Goal: Information Seeking & Learning: Learn about a topic

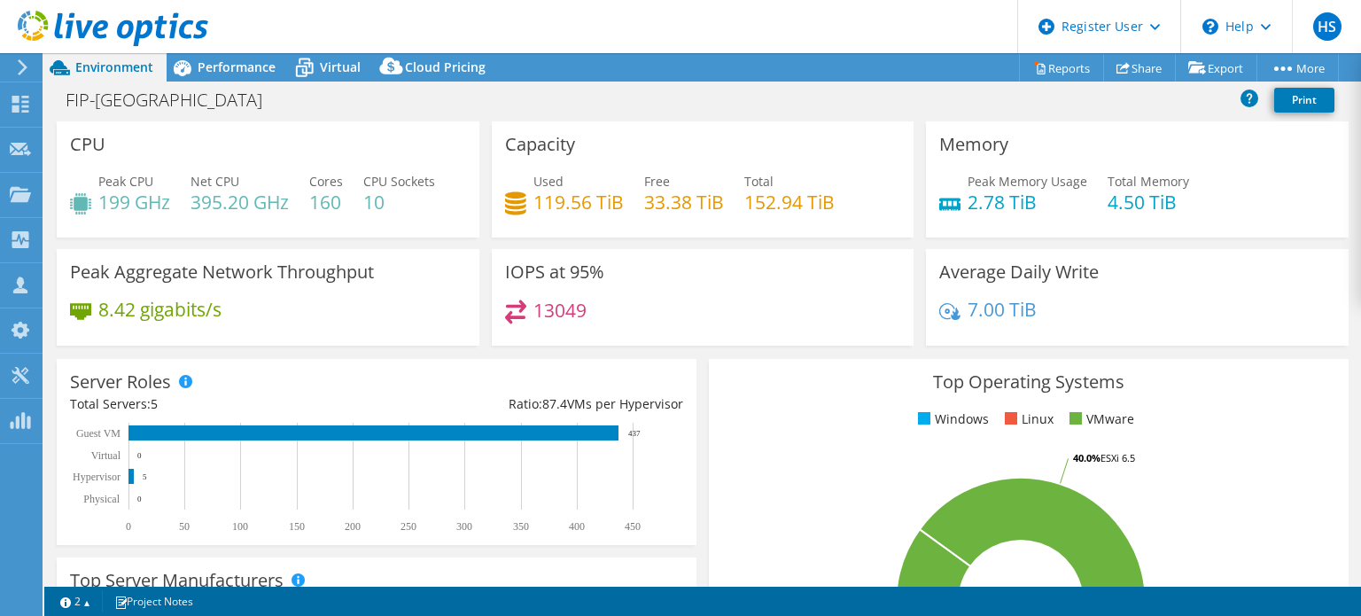
select select "[GEOGRAPHIC_DATA]"
select select "USD"
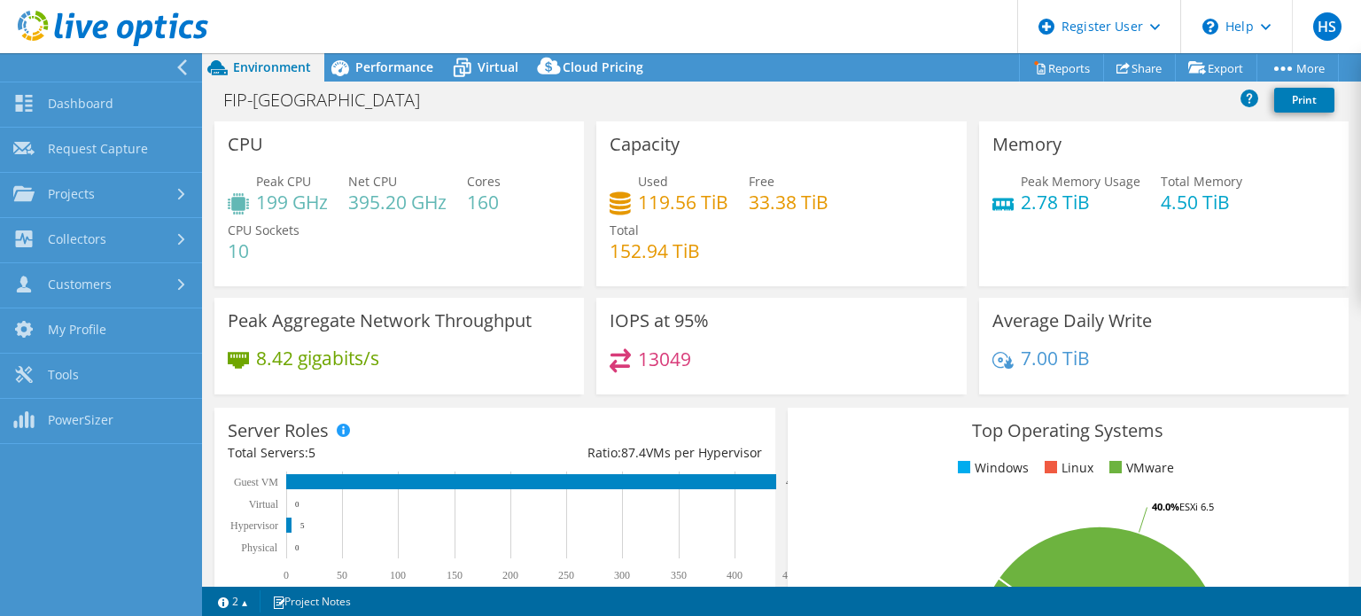
click at [57, 98] on link "Dashboard" at bounding box center [101, 104] width 202 height 45
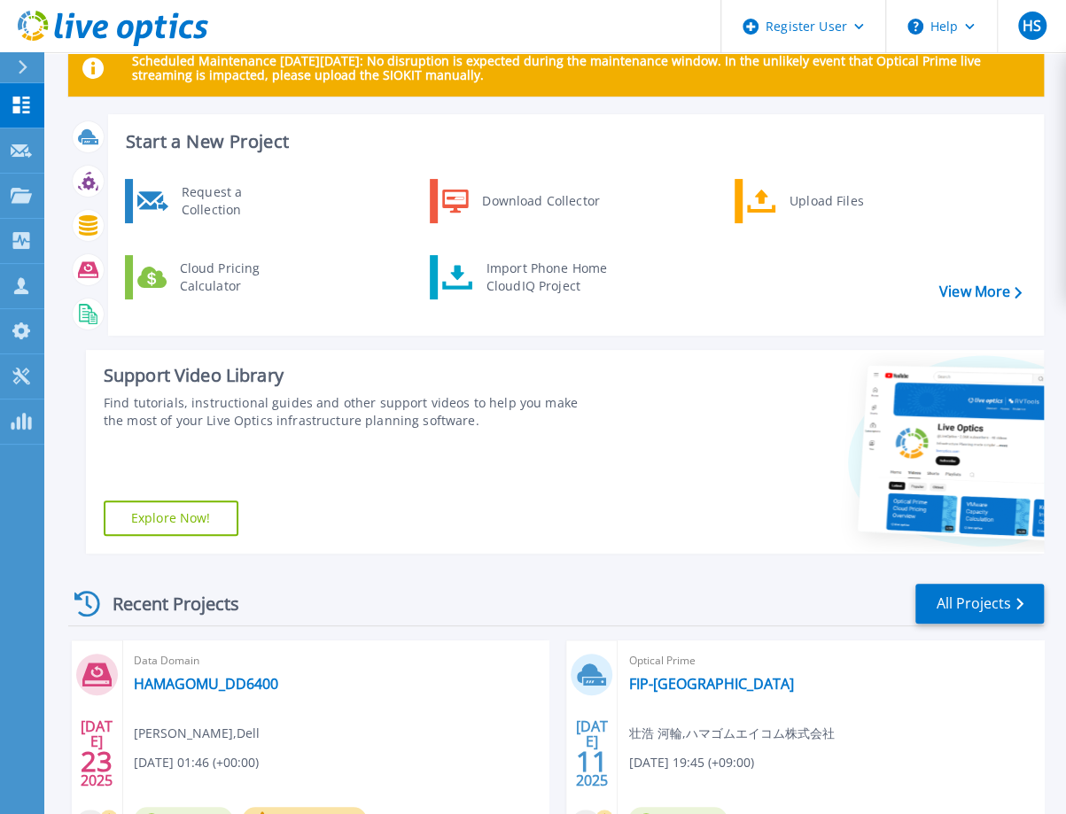
scroll to position [43, 0]
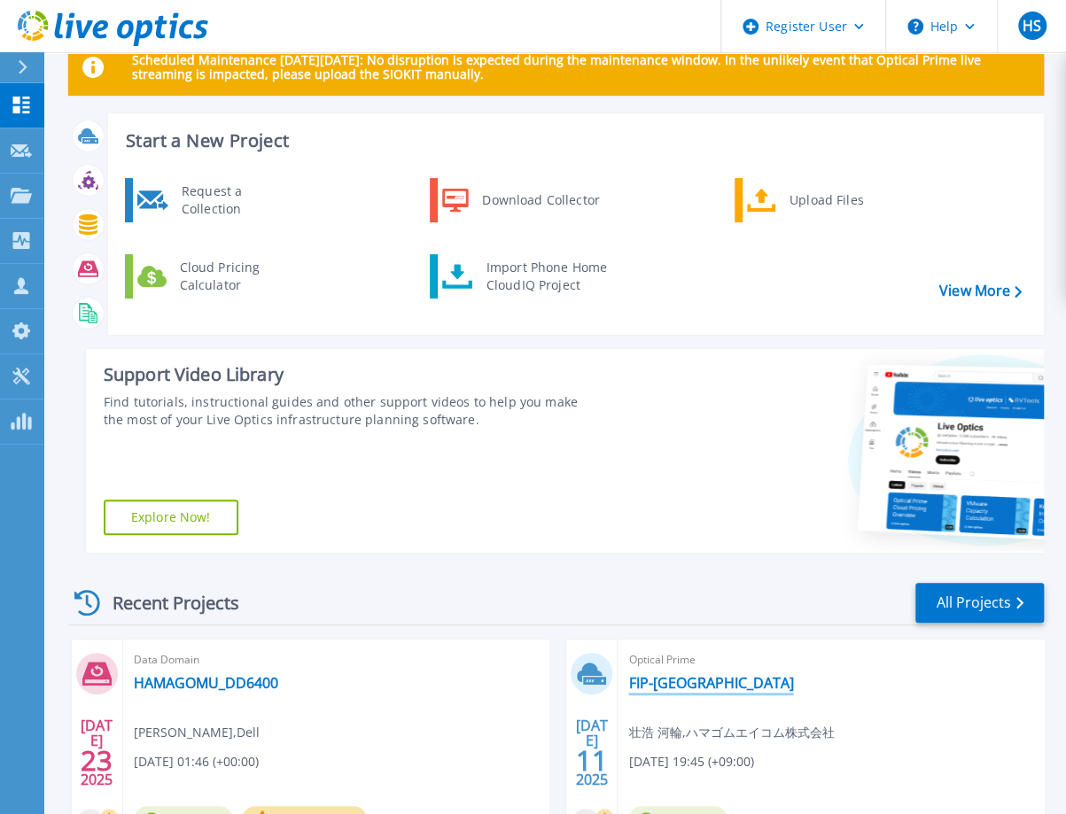
click at [697, 615] on link "FIP-[GEOGRAPHIC_DATA]" at bounding box center [710, 683] width 165 height 18
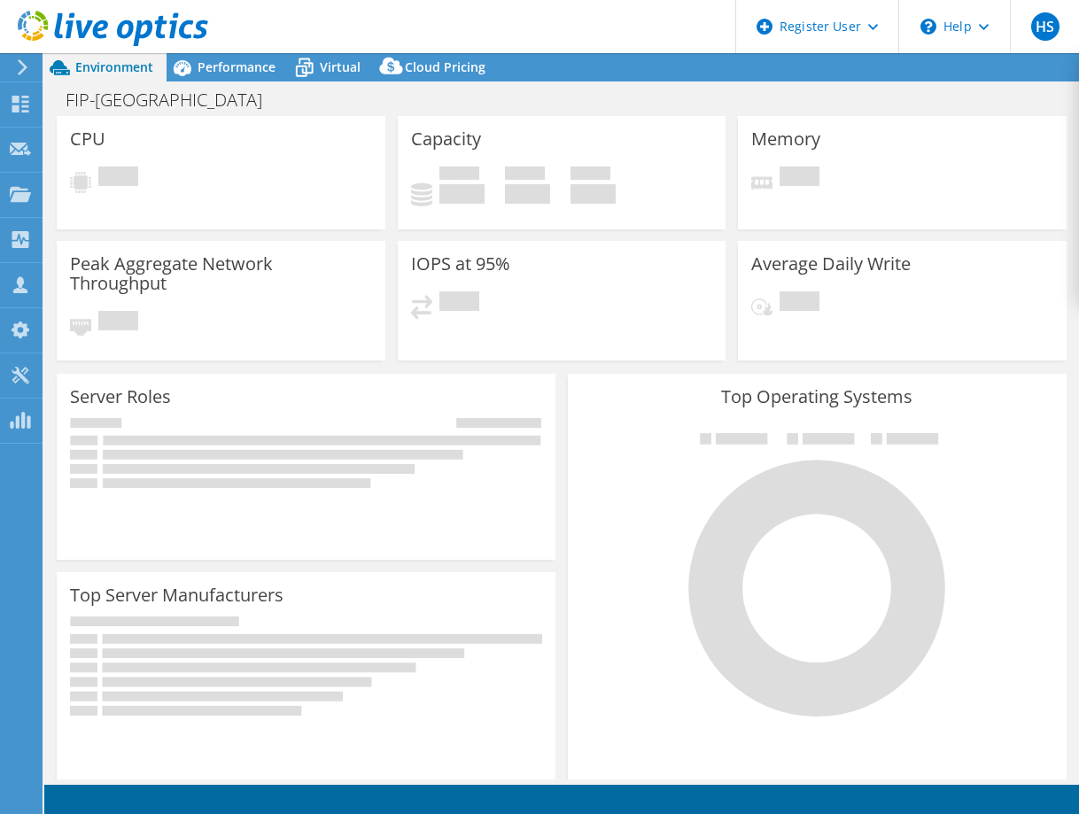
select select "[GEOGRAPHIC_DATA]"
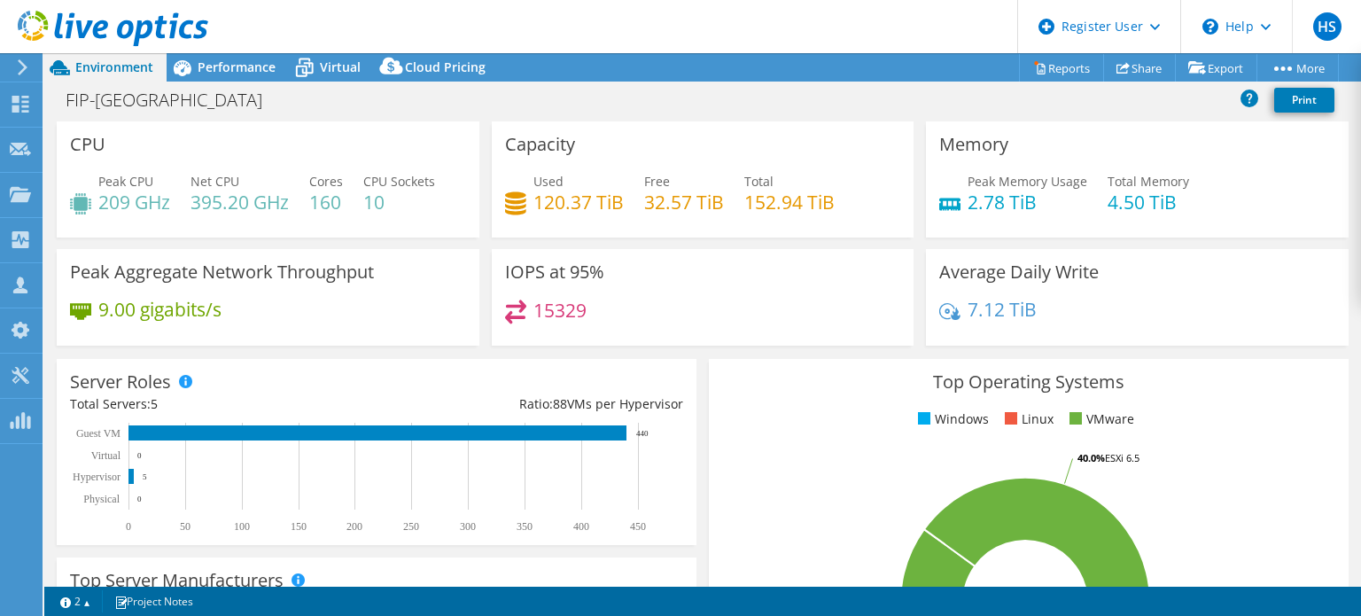
click at [234, 66] on span "Performance" at bounding box center [237, 66] width 78 height 17
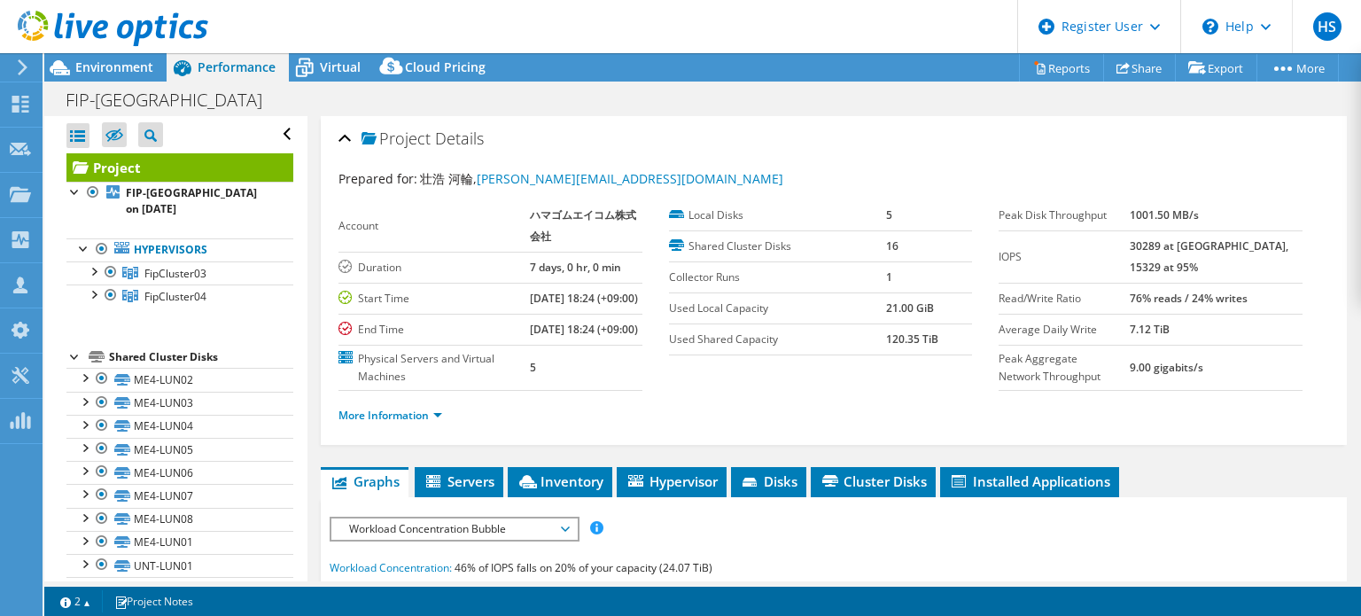
click at [129, 79] on div "Environment" at bounding box center [105, 67] width 122 height 28
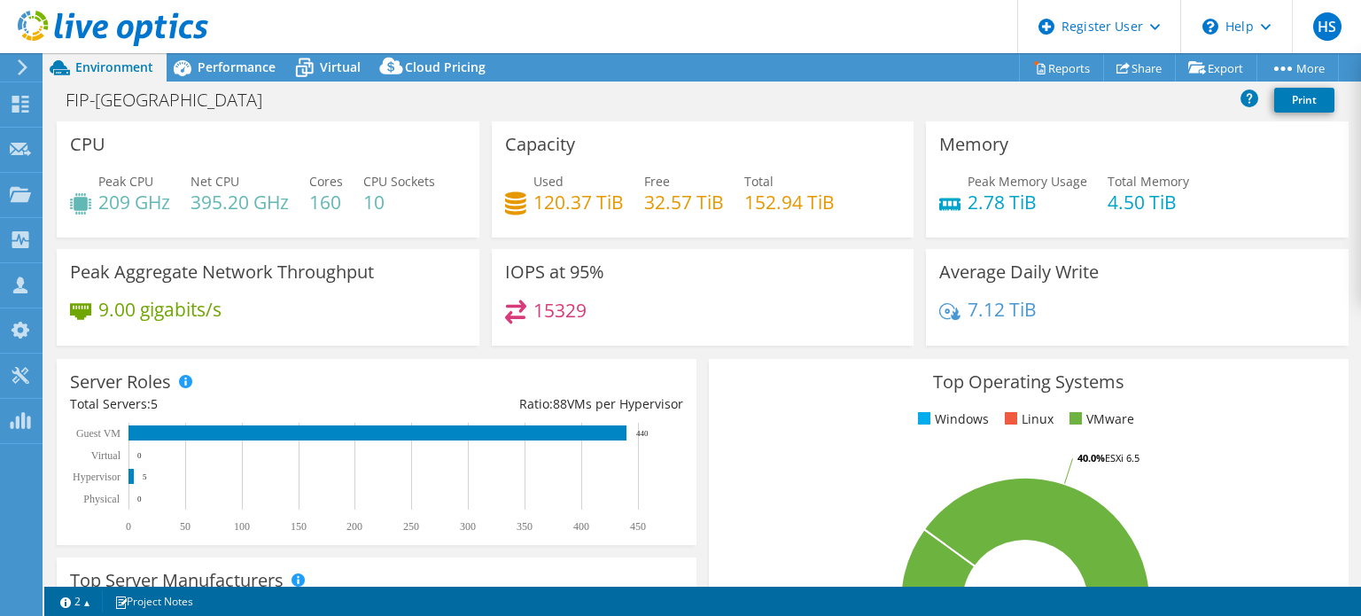
click at [220, 68] on span "Performance" at bounding box center [237, 66] width 78 height 17
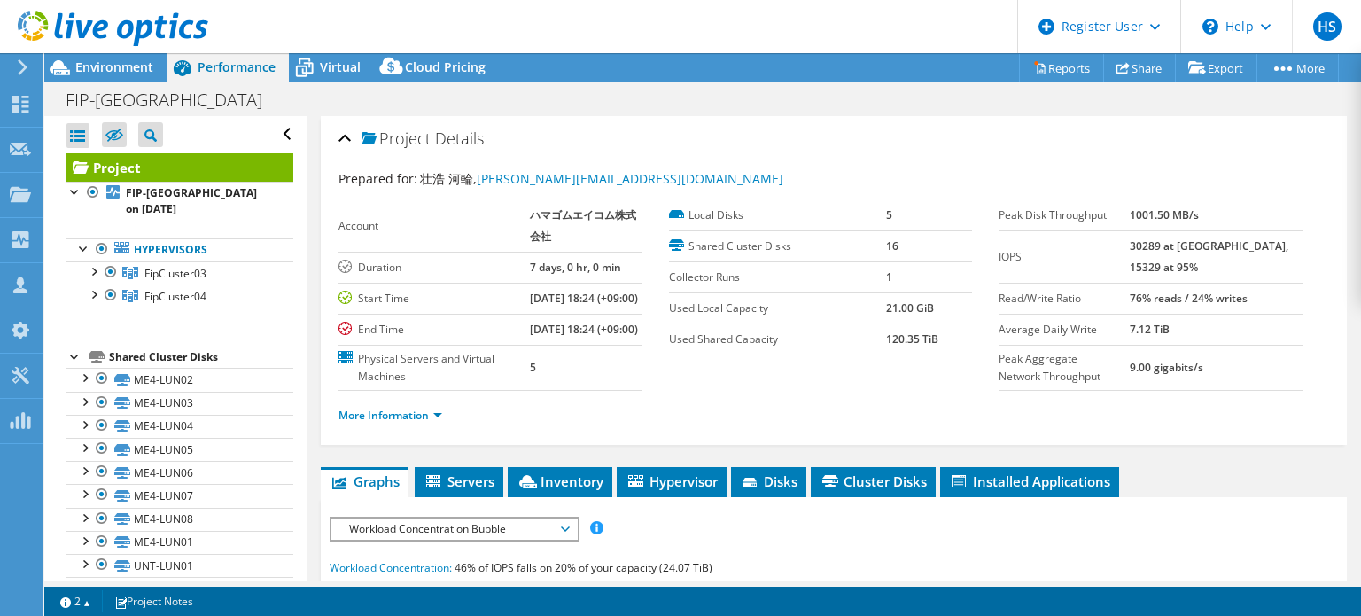
click at [114, 296] on div at bounding box center [111, 294] width 18 height 21
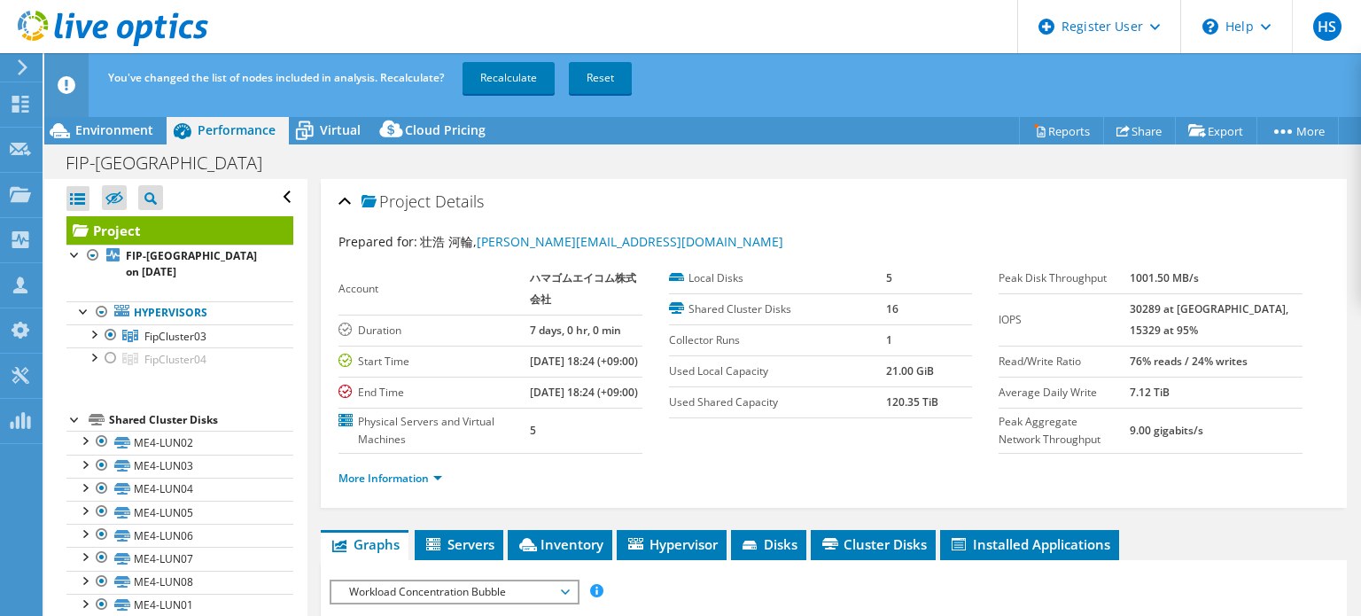
click at [510, 75] on link "Recalculate" at bounding box center [509, 78] width 92 height 32
click at [107, 355] on div at bounding box center [111, 357] width 18 height 21
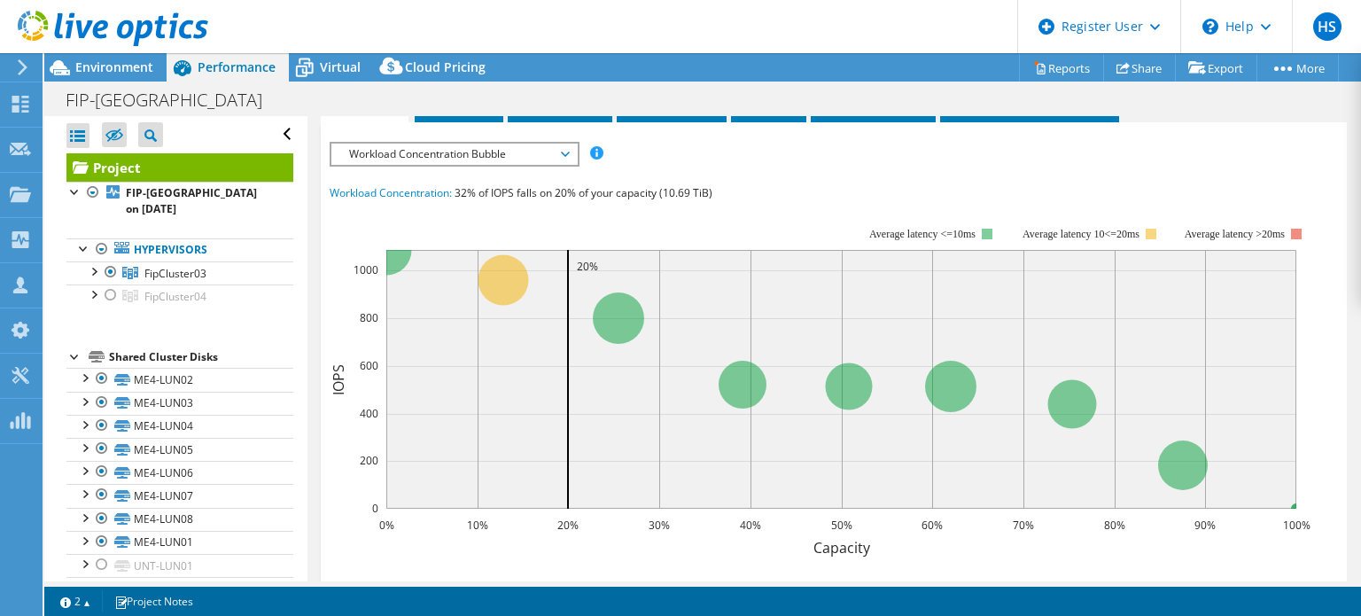
scroll to position [374, 0]
click at [460, 166] on span "Workload Concentration Bubble" at bounding box center [454, 154] width 228 height 21
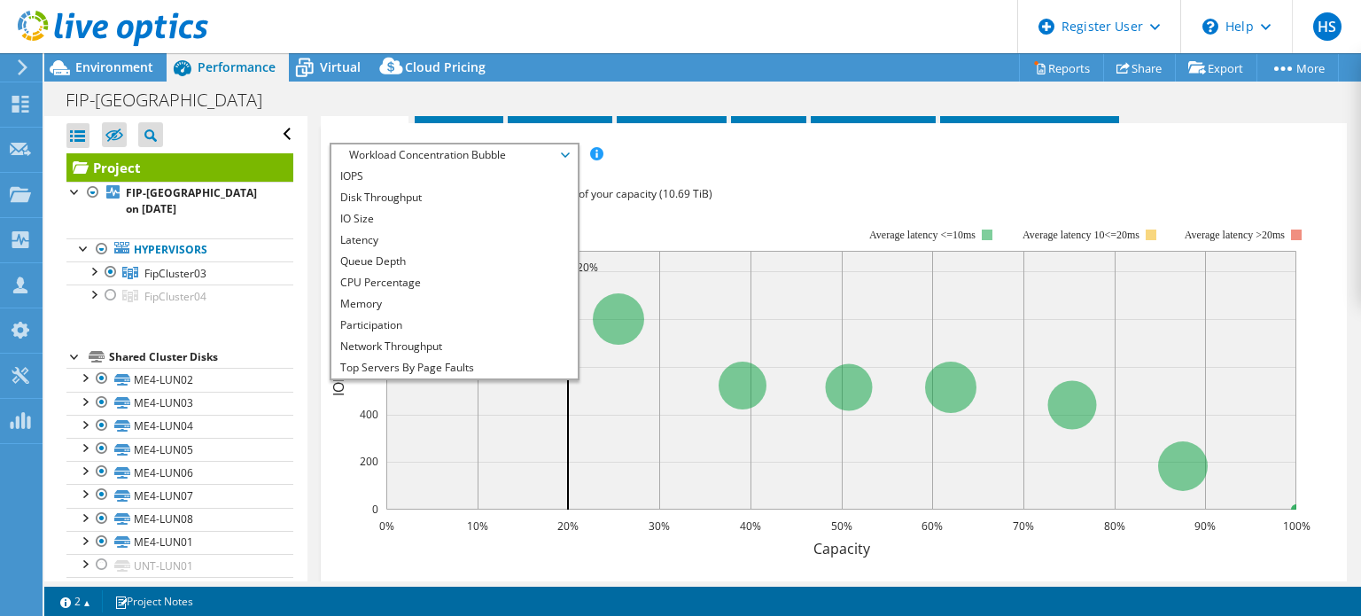
click at [98, 73] on span "Environment" at bounding box center [114, 66] width 78 height 17
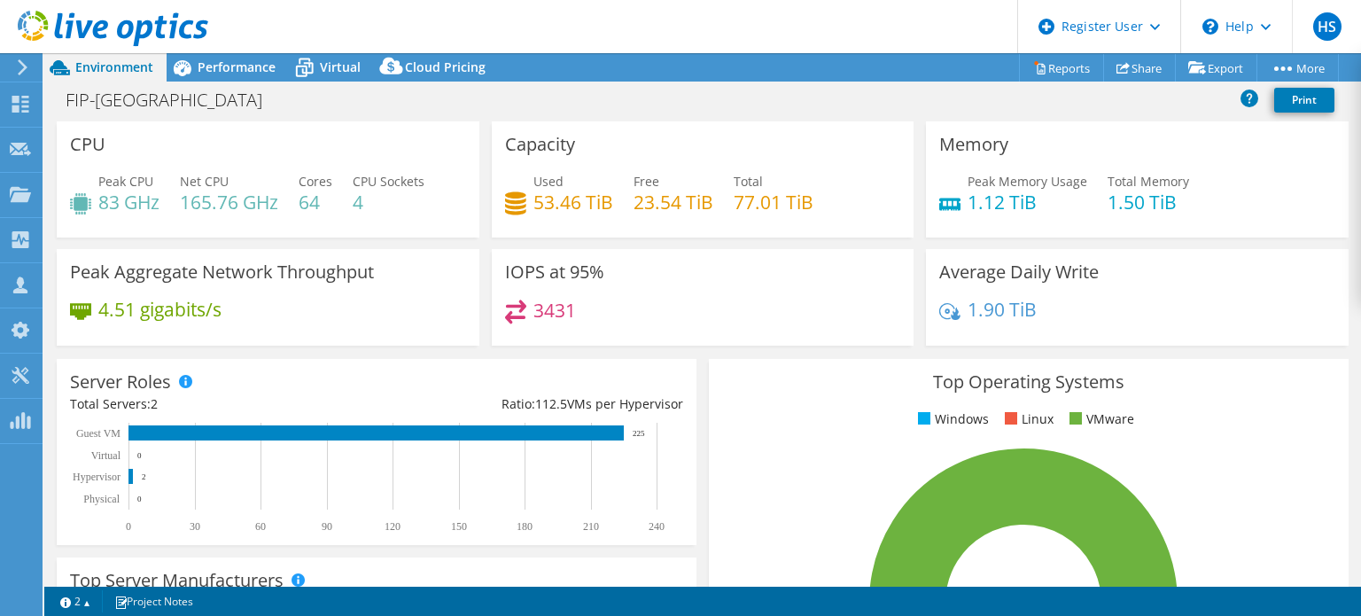
click at [222, 76] on div "Performance" at bounding box center [228, 67] width 122 height 28
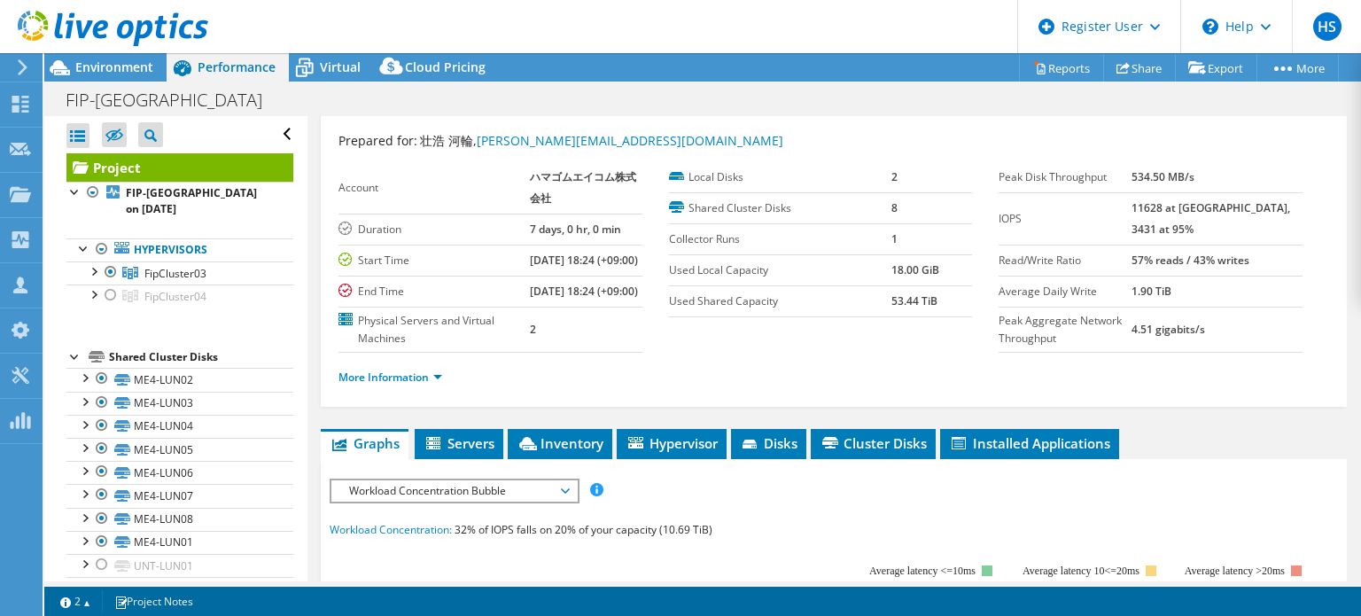
scroll to position [0, 0]
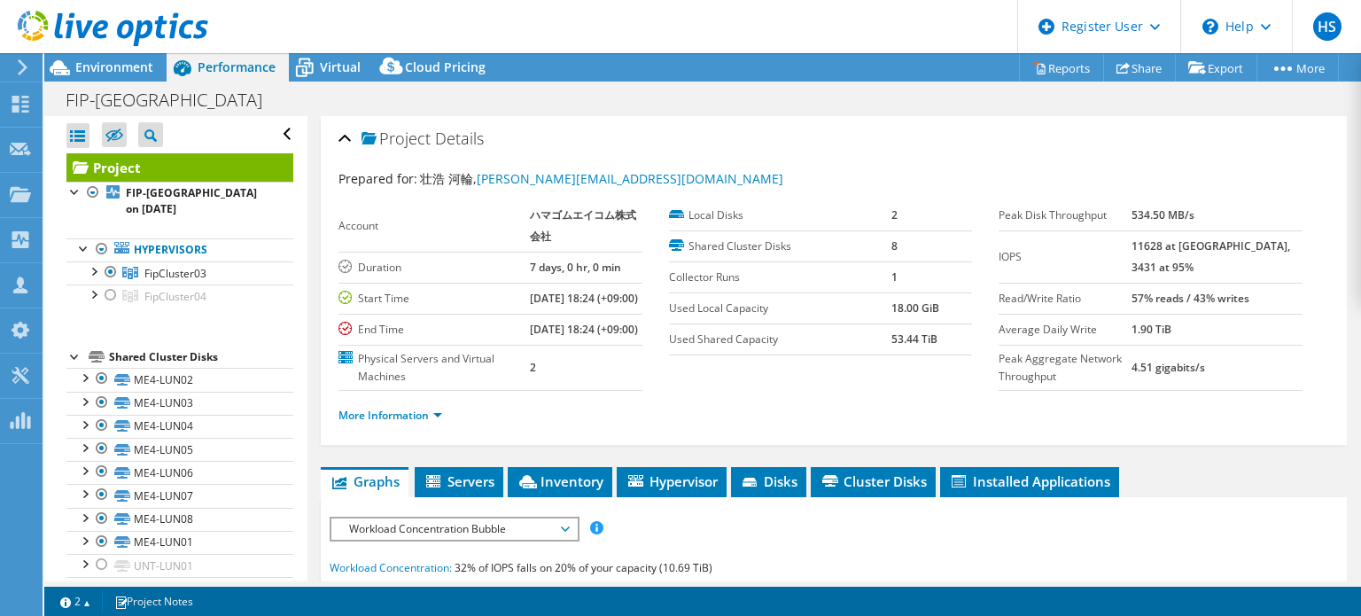
click at [92, 275] on div at bounding box center [93, 270] width 18 height 18
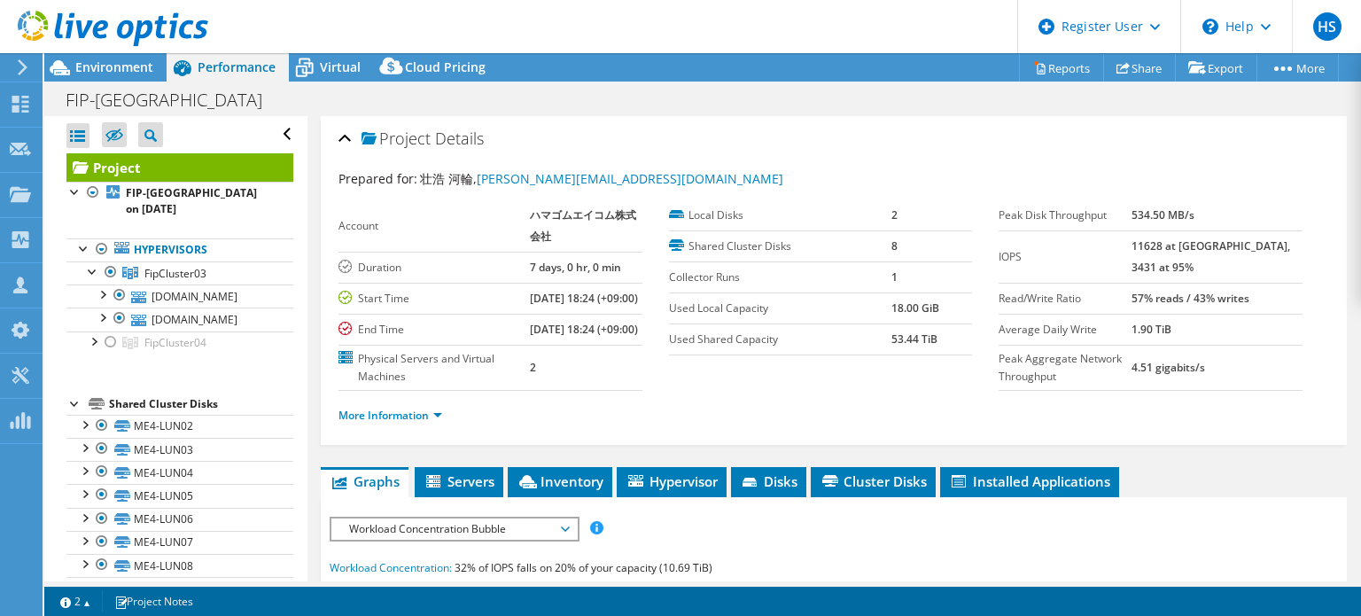
click at [105, 294] on div at bounding box center [102, 293] width 18 height 18
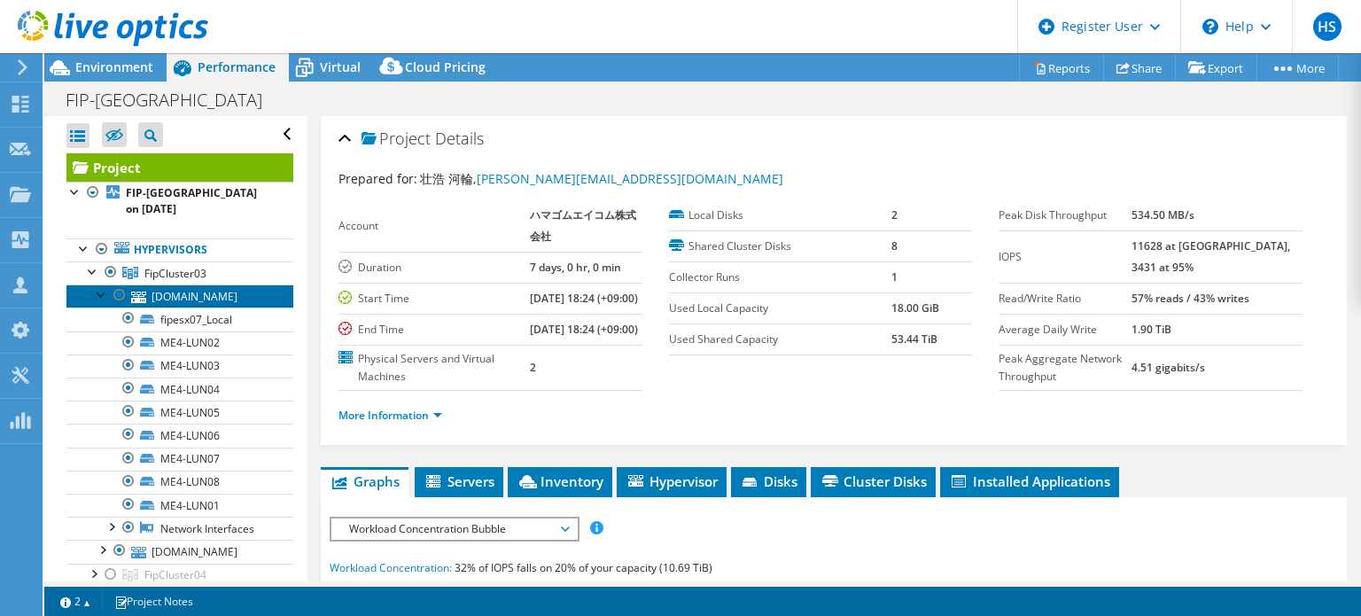
click at [189, 293] on link "fipesx07.yrc.co.jp" at bounding box center [179, 295] width 227 height 23
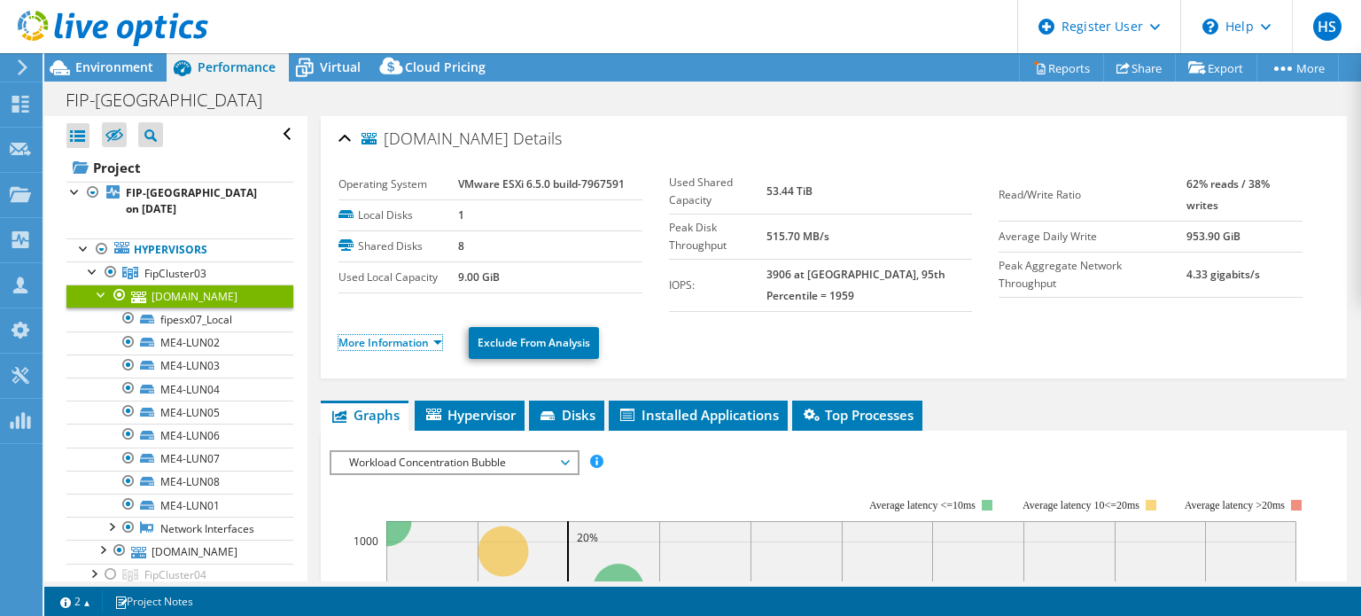
click at [439, 335] on link "More Information" at bounding box center [390, 342] width 104 height 15
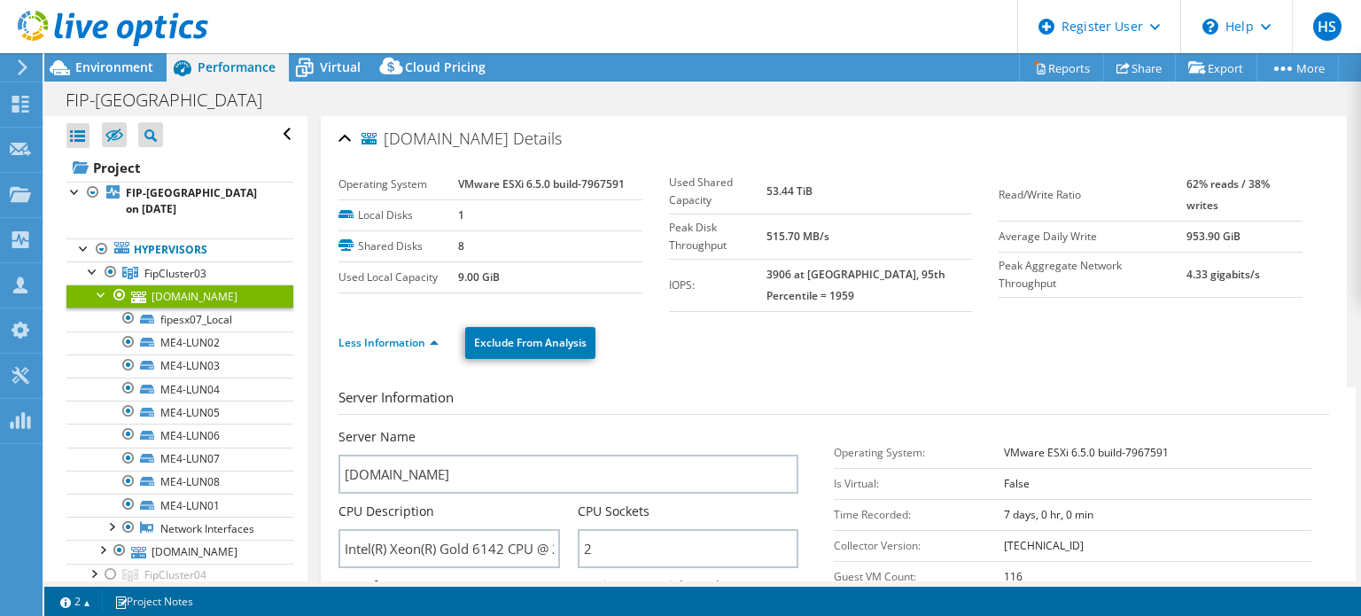
click at [440, 222] on label "Local Disks" at bounding box center [398, 215] width 120 height 18
